Goal: Task Accomplishment & Management: Manage account settings

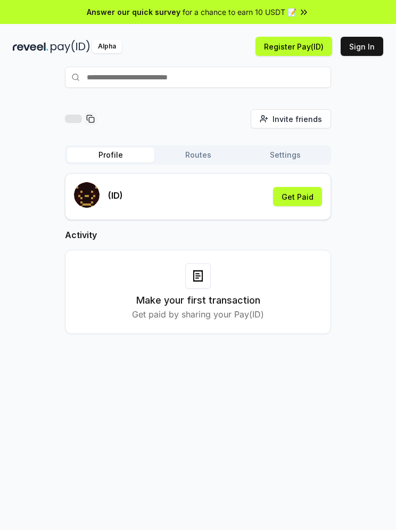
click at [292, 158] on button "Settings" at bounding box center [285, 155] width 87 height 15
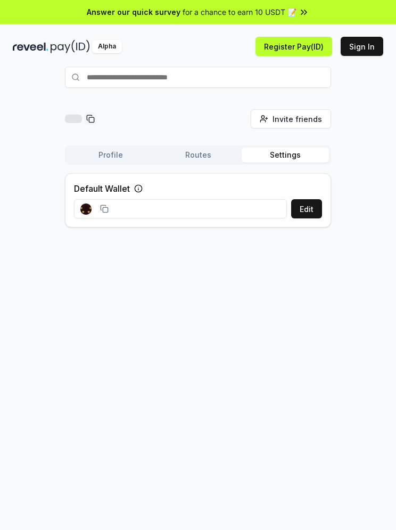
click at [218, 159] on button "Routes" at bounding box center [198, 155] width 87 height 15
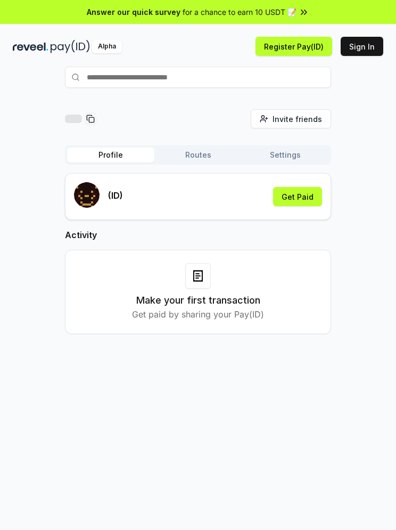
click at [308, 46] on button "Register Pay(ID)" at bounding box center [294, 46] width 77 height 19
click at [367, 51] on button "Sign In" at bounding box center [362, 46] width 43 height 19
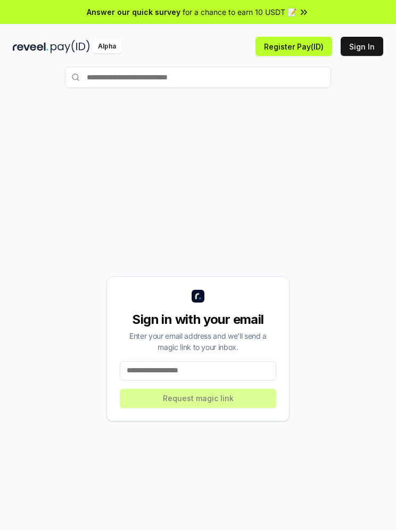
click at [307, 74] on input "text" at bounding box center [198, 77] width 266 height 21
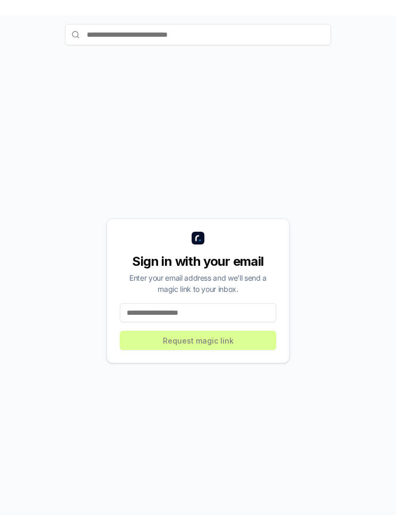
scroll to position [58, 0]
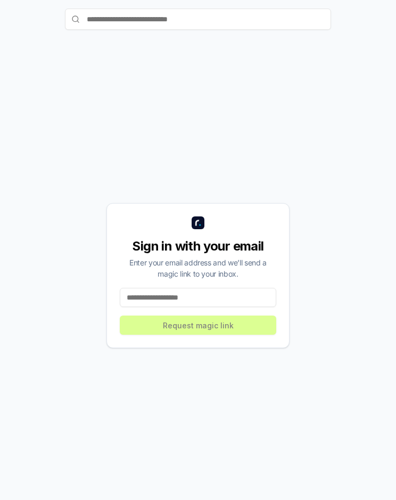
click at [254, 297] on input at bounding box center [198, 297] width 157 height 19
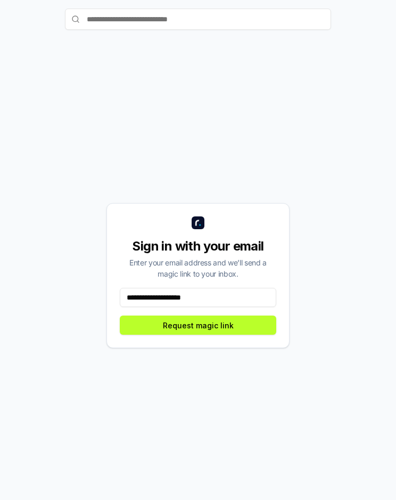
type input "**********"
click at [259, 323] on button "Request magic link" at bounding box center [198, 324] width 157 height 19
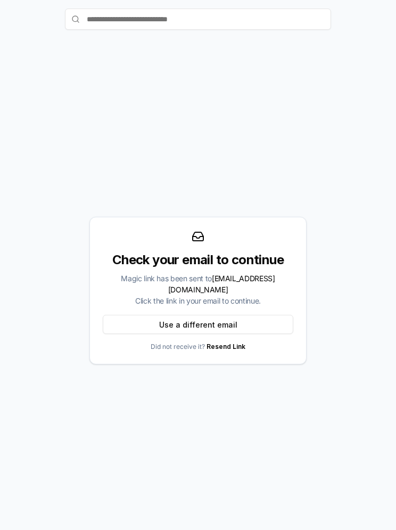
click at [123, 316] on button "Use a different email" at bounding box center [198, 324] width 191 height 19
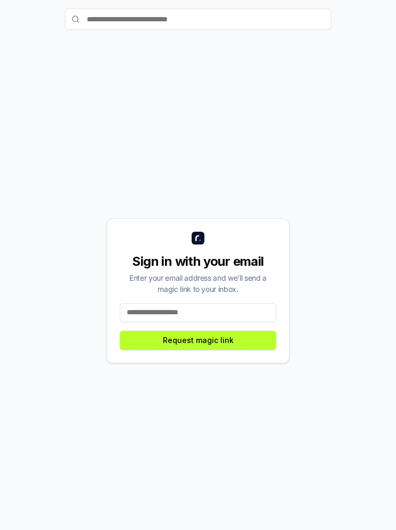
click at [87, 316] on div "Sign in with your email Enter your email address and we’ll send a magic link to…" at bounding box center [198, 290] width 371 height 479
